Goal: Task Accomplishment & Management: Complete application form

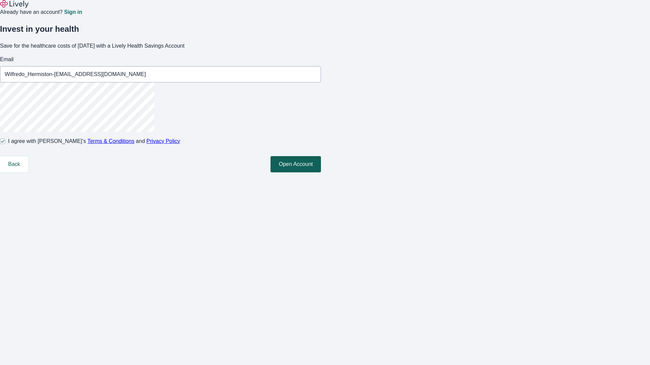
click at [321, 173] on button "Open Account" at bounding box center [295, 164] width 50 height 16
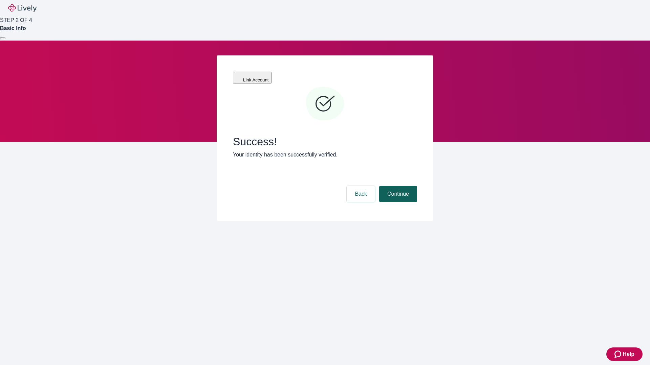
click at [397, 186] on button "Continue" at bounding box center [398, 194] width 38 height 16
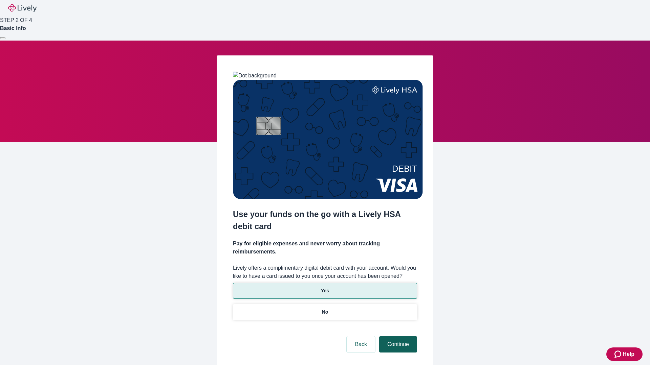
click at [324, 309] on p "No" at bounding box center [325, 312] width 6 height 7
click at [397, 337] on button "Continue" at bounding box center [398, 345] width 38 height 16
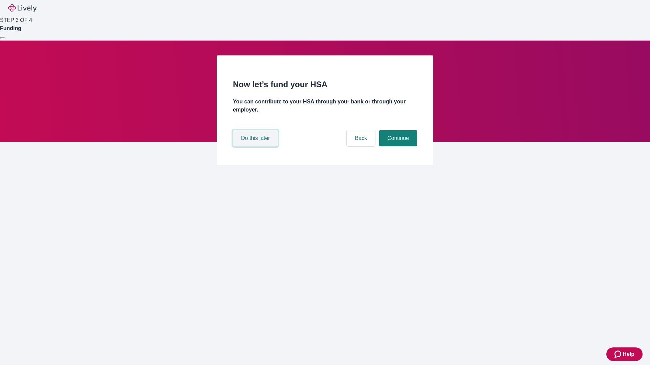
click at [256, 146] on button "Do this later" at bounding box center [255, 138] width 45 height 16
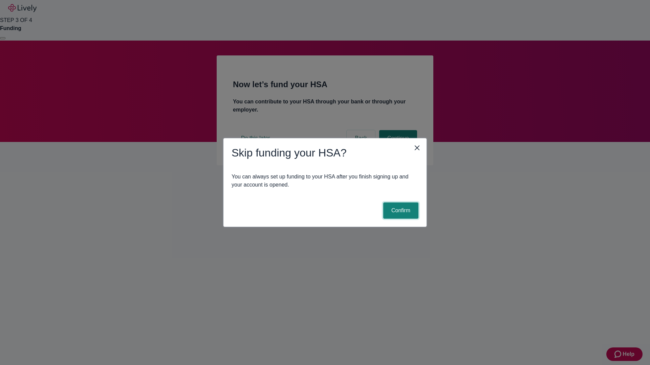
click at [400, 211] on button "Confirm" at bounding box center [400, 211] width 35 height 16
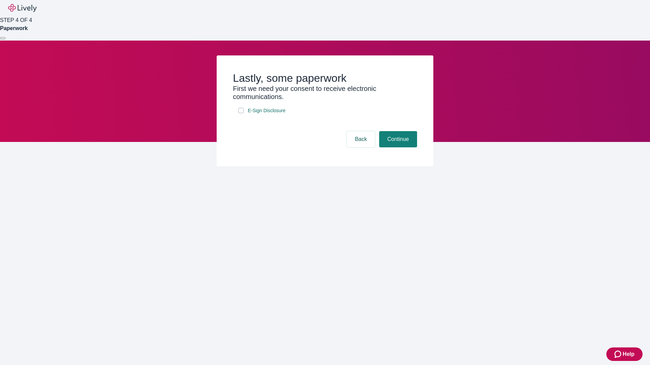
click at [241, 113] on input "E-Sign Disclosure" at bounding box center [240, 110] width 5 height 5
checkbox input "true"
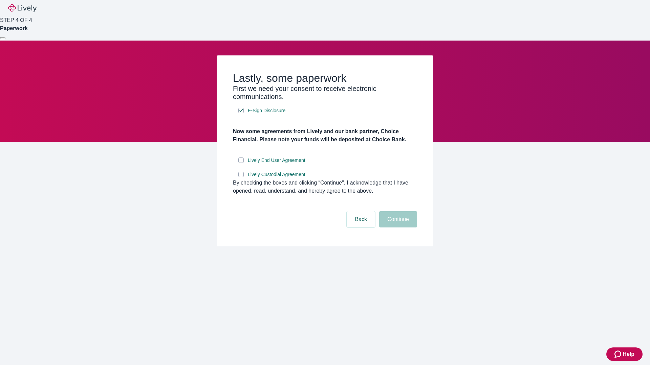
click at [241, 163] on input "Lively End User Agreement" at bounding box center [240, 160] width 5 height 5
checkbox input "true"
click at [241, 177] on input "Lively Custodial Agreement" at bounding box center [240, 174] width 5 height 5
checkbox input "true"
click at [397, 228] on button "Continue" at bounding box center [398, 219] width 38 height 16
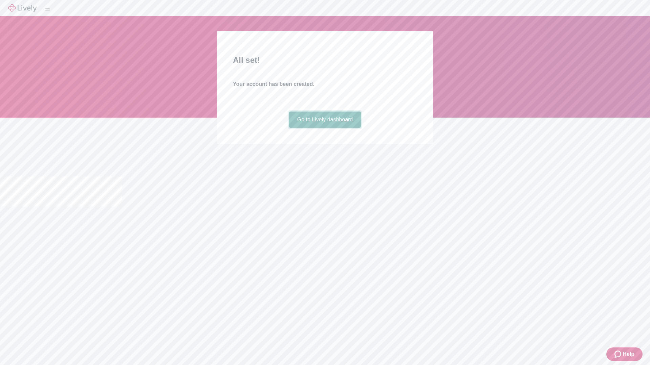
click at [324, 128] on link "Go to Lively dashboard" at bounding box center [325, 120] width 72 height 16
